Goal: Check status: Check status

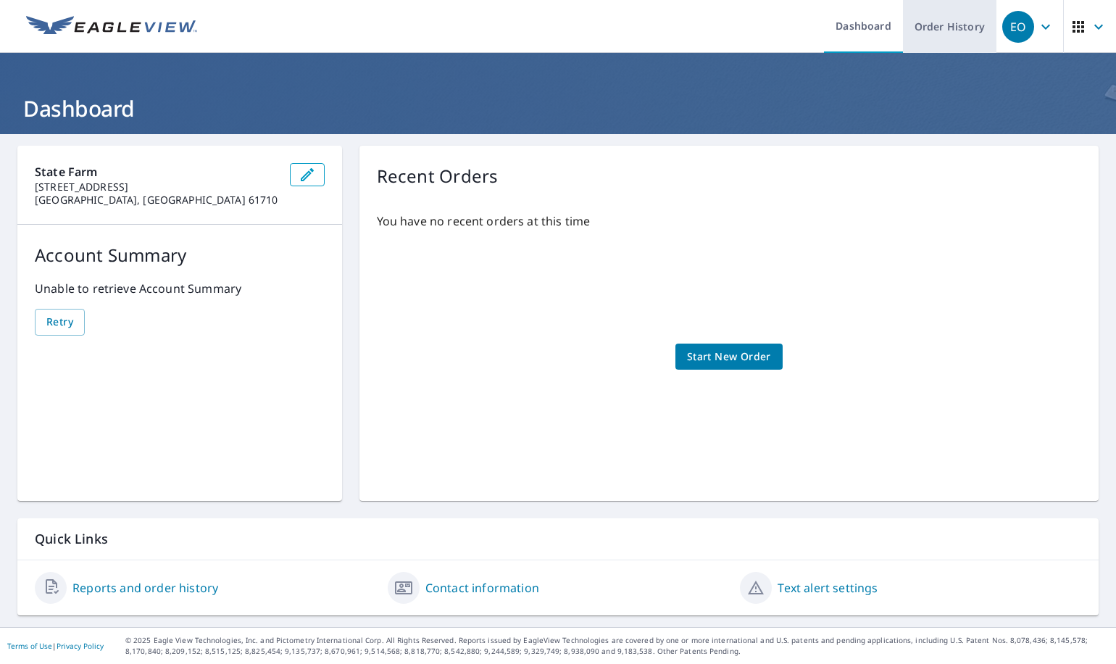
click at [946, 38] on link "Order History" at bounding box center [949, 26] width 93 height 53
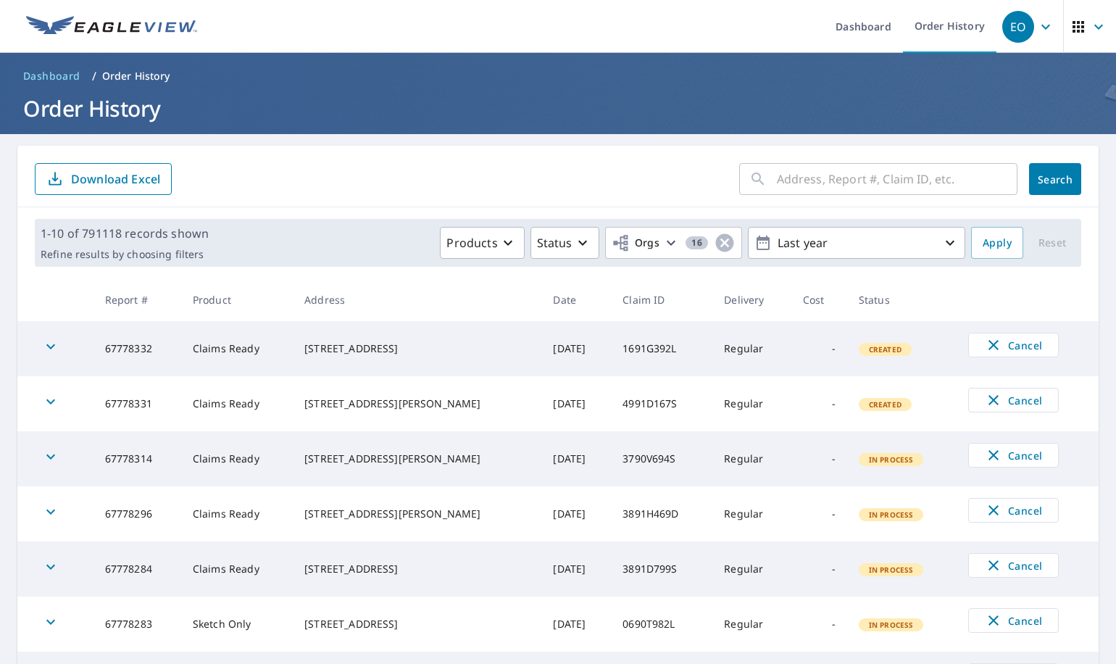
click at [835, 183] on input "text" at bounding box center [897, 179] width 241 height 41
paste input "2490Z684G"
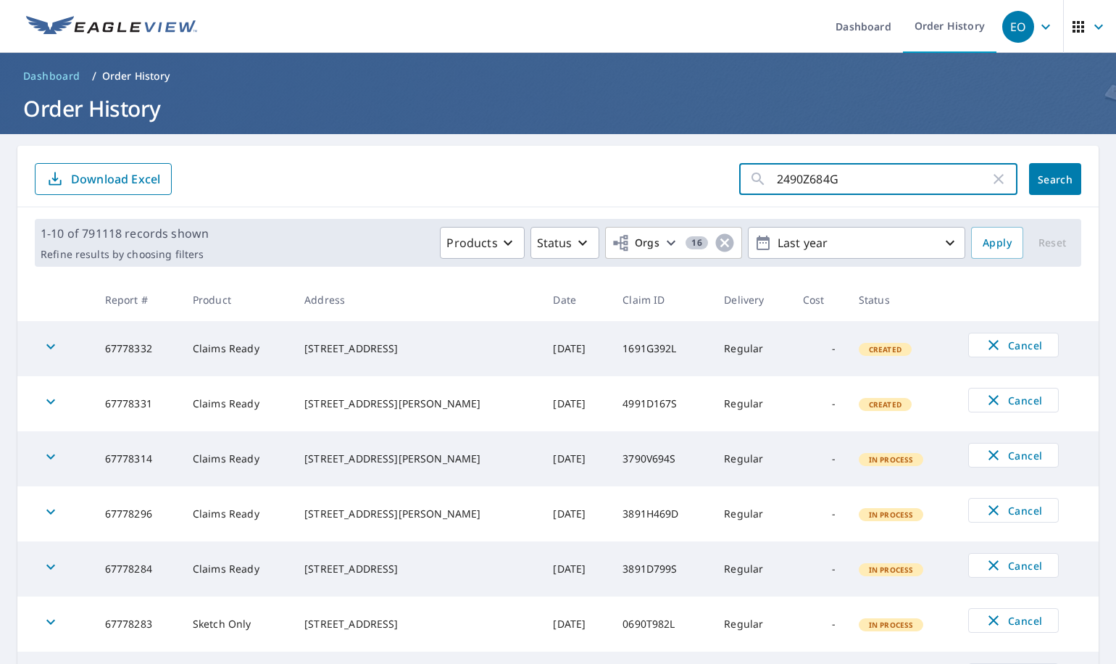
type input "2490Z684G"
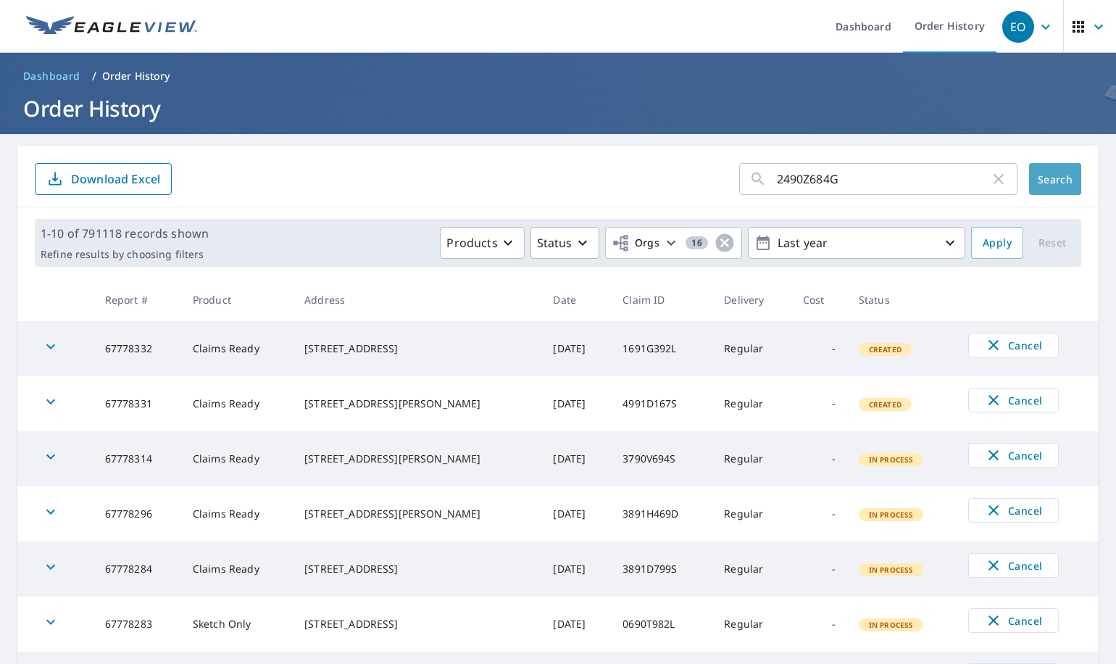
click at [1051, 178] on span "Search" at bounding box center [1055, 179] width 29 height 14
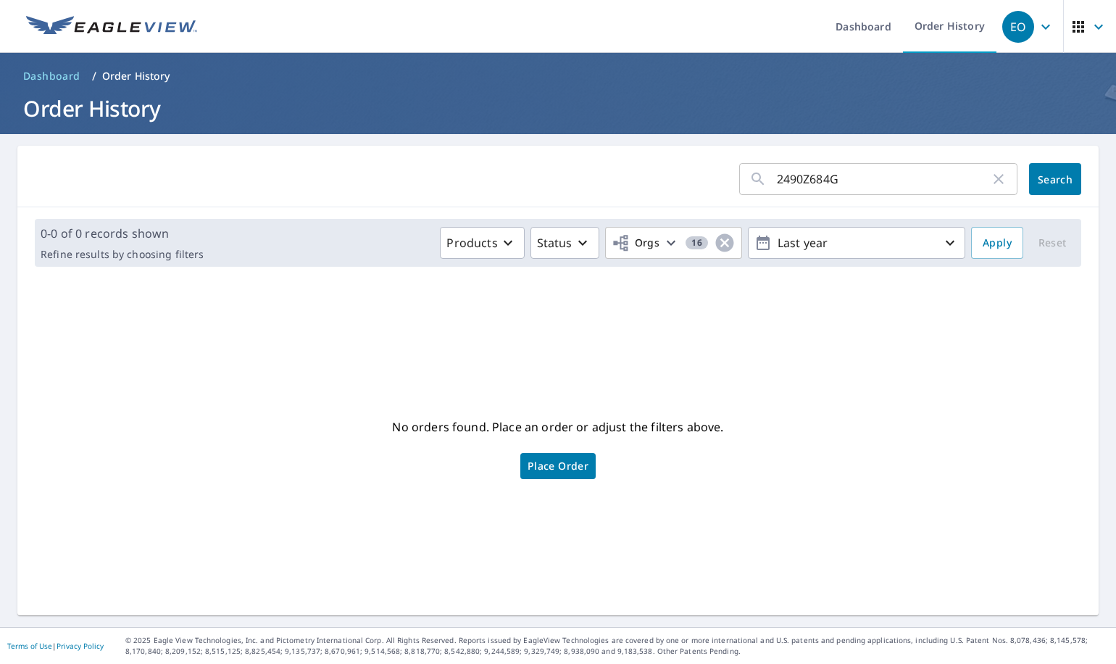
click at [802, 178] on input "2490Z684G" at bounding box center [883, 179] width 213 height 41
paste input "1D183"
type input "2491D183G"
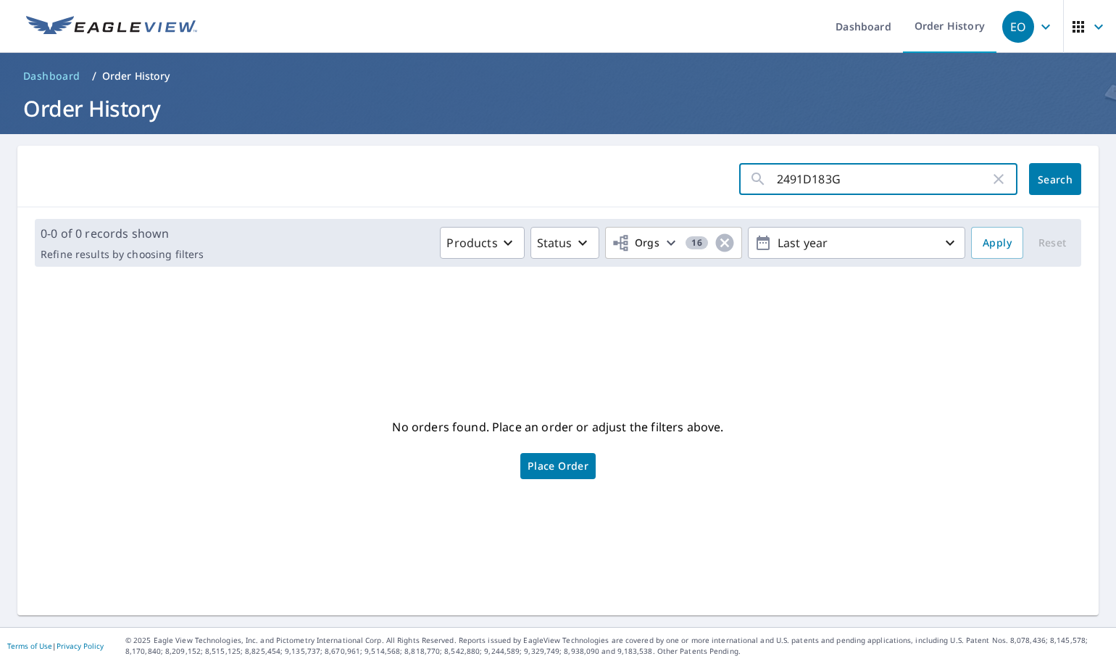
click at [1048, 183] on span "Search" at bounding box center [1055, 179] width 29 height 14
drag, startPoint x: 874, startPoint y: 363, endPoint x: 885, endPoint y: 330, distance: 35.3
click at [880, 359] on div "No orders found. Place an order or adjust the filters above. Place Order" at bounding box center [558, 447] width 1058 height 314
click at [607, 36] on ul "Dashboard Order History" at bounding box center [601, 26] width 791 height 53
